Goal: Transaction & Acquisition: Purchase product/service

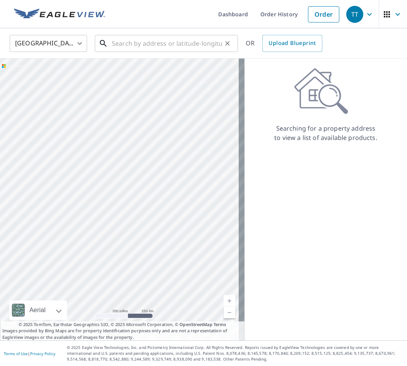
click at [156, 47] on input "text" at bounding box center [167, 44] width 110 height 22
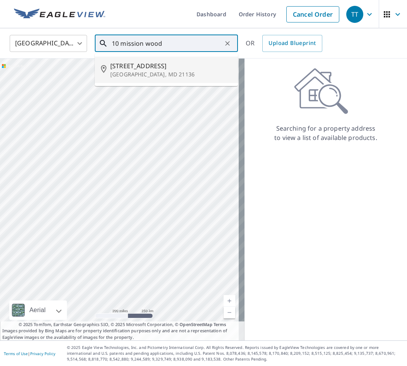
click at [153, 61] on span "[STREET_ADDRESS]" at bounding box center [171, 65] width 122 height 9
type input "[STREET_ADDRESS]"
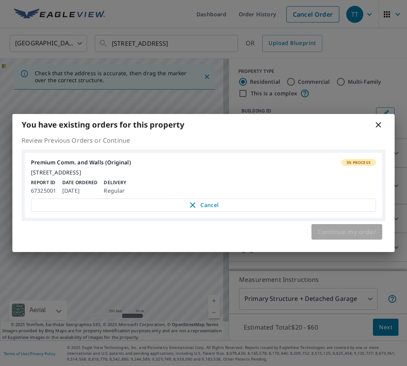
click at [332, 232] on span "Continue my order" at bounding box center [347, 231] width 58 height 11
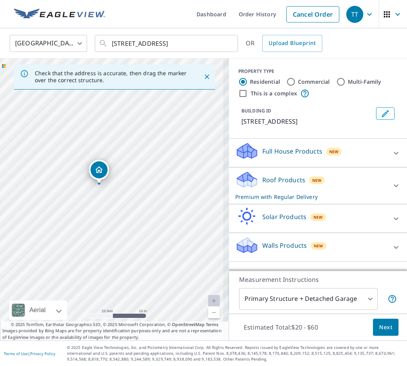
drag, startPoint x: 110, startPoint y: 180, endPoint x: 100, endPoint y: 173, distance: 13.1
click at [288, 80] on input "Commercial" at bounding box center [291, 81] width 9 height 9
radio input "true"
type input "4"
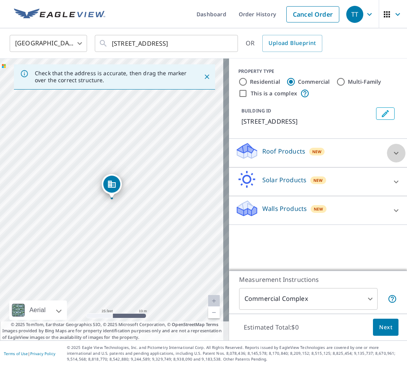
click at [392, 158] on icon at bounding box center [396, 152] width 9 height 9
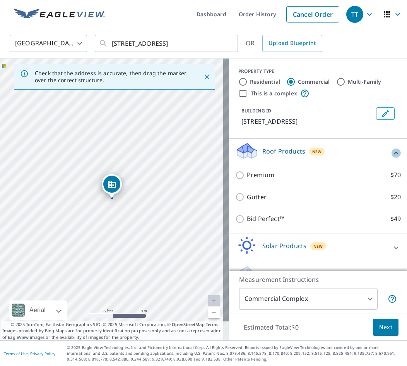
drag, startPoint x: 387, startPoint y: 162, endPoint x: 379, endPoint y: 163, distance: 8.2
click at [392, 158] on icon at bounding box center [396, 152] width 9 height 9
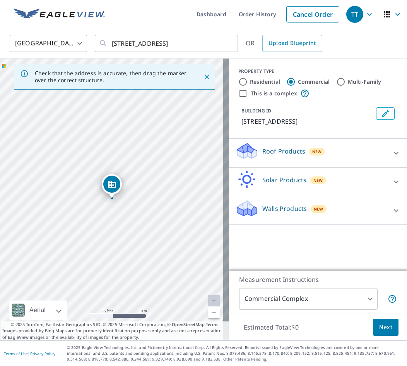
click at [387, 160] on div at bounding box center [396, 153] width 19 height 19
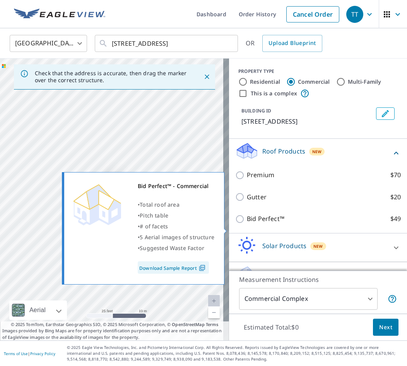
click at [240, 223] on input "Bid Perfect™ $49" at bounding box center [241, 218] width 12 height 9
checkbox input "true"
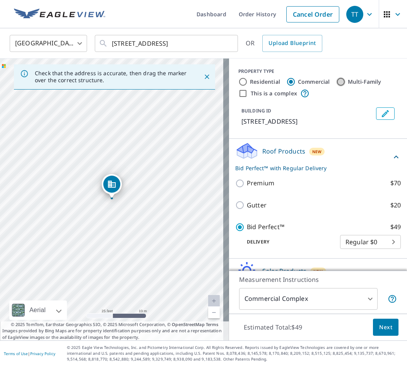
click at [337, 80] on input "Multi-Family" at bounding box center [341, 81] width 9 height 9
radio input "true"
type input "2"
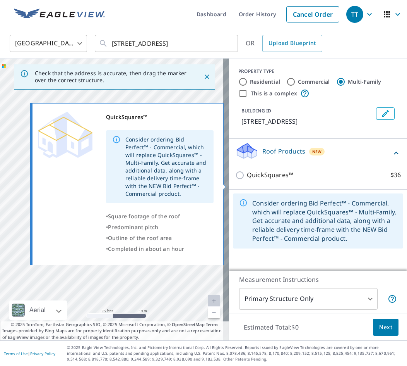
click at [268, 180] on p "QuickSquares™" at bounding box center [270, 175] width 46 height 10
click at [247, 180] on input "QuickSquares™ $36" at bounding box center [241, 174] width 12 height 9
checkbox input "true"
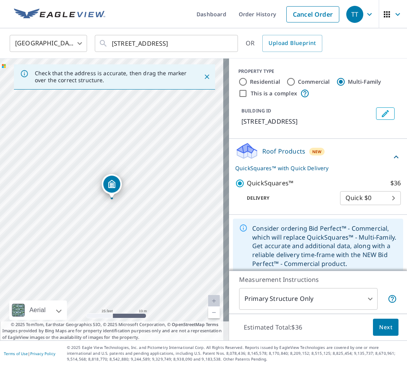
click at [298, 83] on label "Commercial" at bounding box center [314, 82] width 32 height 8
click at [294, 83] on input "Commercial" at bounding box center [291, 81] width 9 height 9
radio input "true"
type input "4"
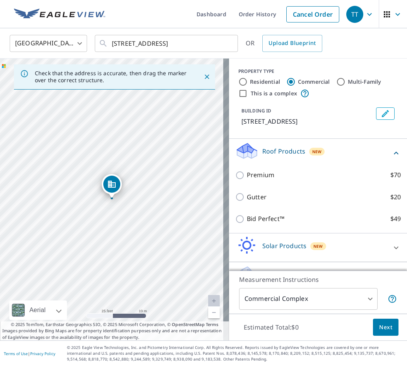
click at [354, 77] on div "Multi-Family" at bounding box center [359, 81] width 45 height 9
click at [353, 78] on label "Multi-Family" at bounding box center [365, 82] width 34 height 8
click at [346, 78] on input "Multi-Family" at bounding box center [341, 81] width 9 height 9
radio input "true"
type input "2"
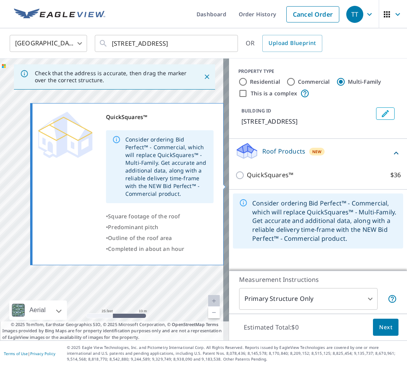
click at [265, 180] on p "QuickSquares™" at bounding box center [270, 175] width 46 height 10
click at [247, 180] on input "QuickSquares™ $36" at bounding box center [241, 174] width 12 height 9
checkbox input "true"
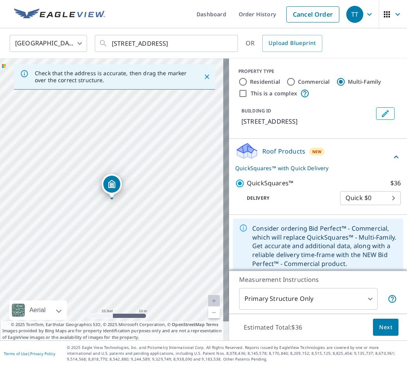
scroll to position [16, 0]
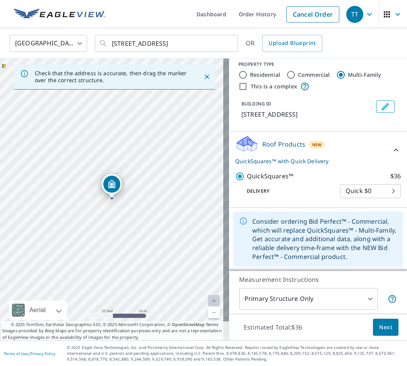
click at [380, 325] on span "Next" at bounding box center [386, 327] width 13 height 10
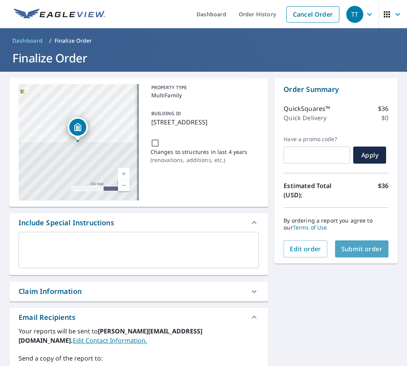
click at [352, 249] on span "Submit order" at bounding box center [362, 248] width 41 height 9
checkbox input "true"
